Goal: Register for event/course

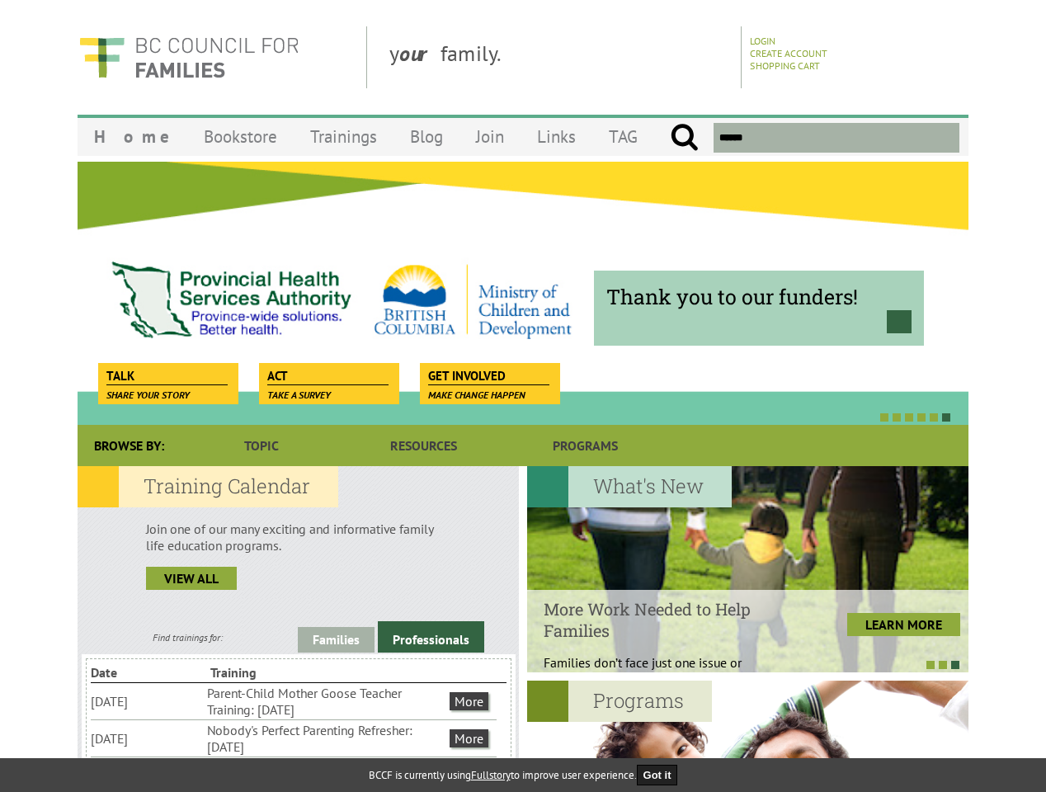
click at [523, 409] on div at bounding box center [504, 416] width 891 height 17
click at [523, 293] on div "Thank you to our funders!" at bounding box center [523, 293] width 891 height 264
click at [505, 417] on div at bounding box center [504, 416] width 891 height 17
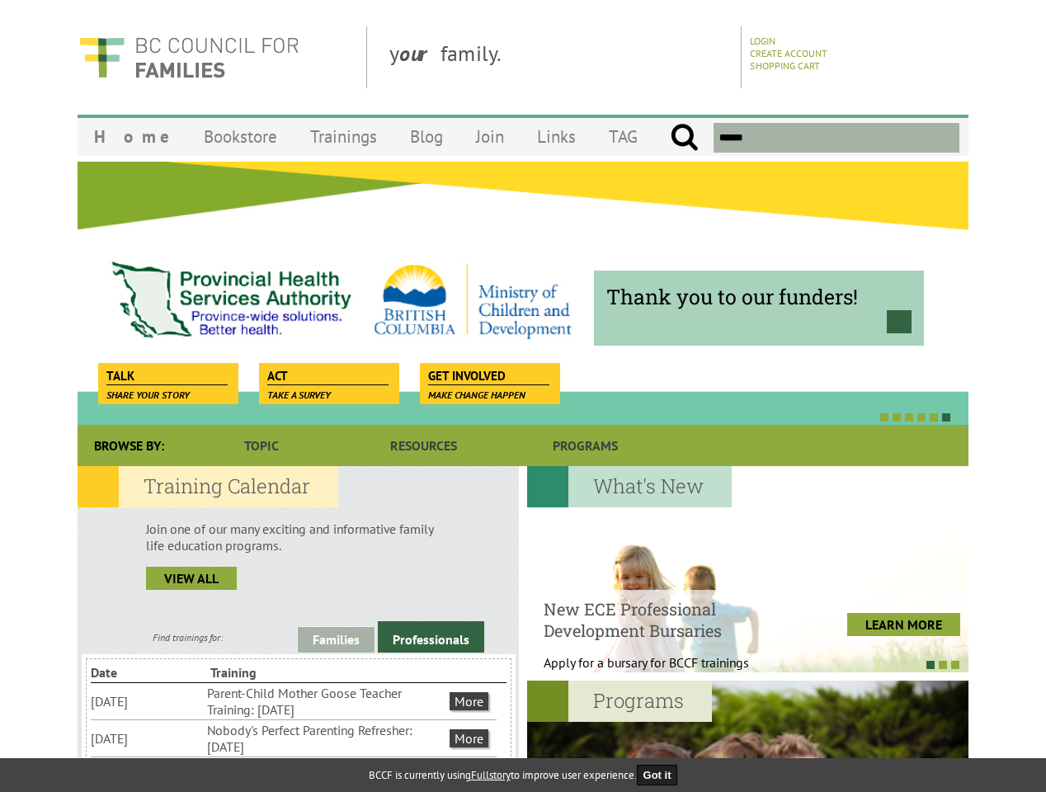
click at [336, 639] on link "Families" at bounding box center [336, 640] width 77 height 26
click at [431, 637] on link "Professionals" at bounding box center [431, 636] width 106 height 31
click at [294, 738] on li "Nobody's Perfect Parenting Refresher: [DATE]" at bounding box center [326, 738] width 239 height 36
click at [747, 569] on div at bounding box center [747, 569] width 441 height 206
click at [739, 664] on div at bounding box center [739, 664] width 441 height 17
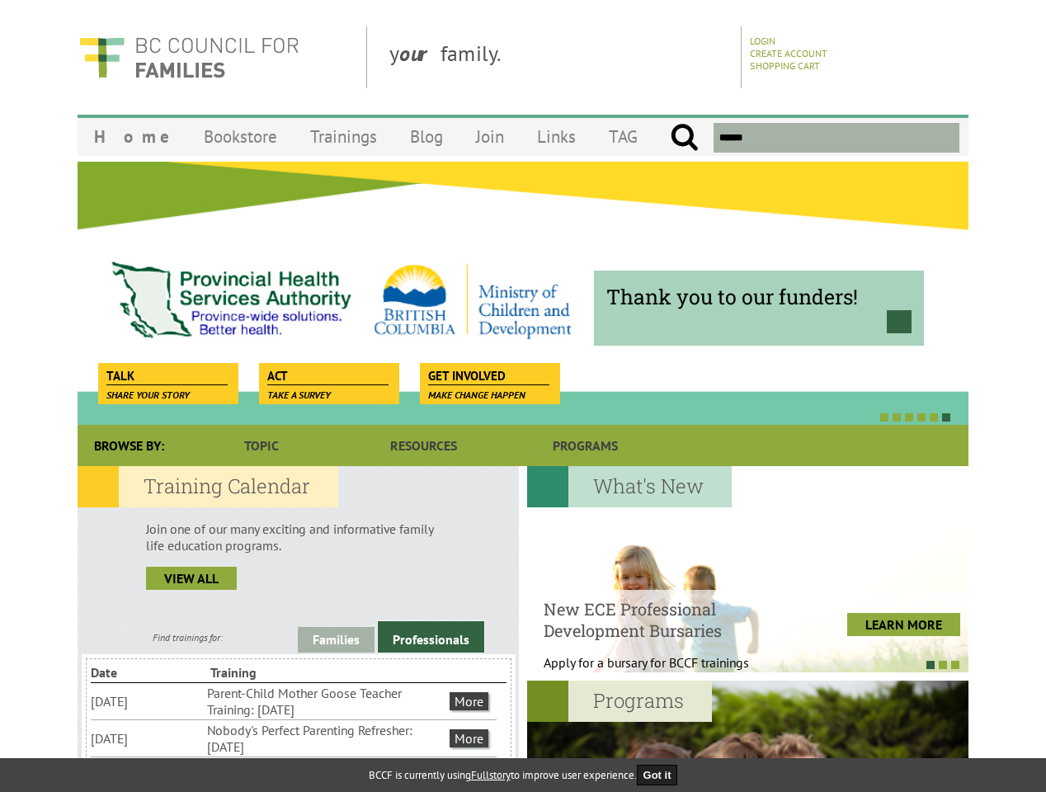
click at [747, 736] on div at bounding box center [747, 784] width 441 height 206
click at [662, 775] on button "Got it" at bounding box center [657, 775] width 41 height 21
